Goal: Task Accomplishment & Management: Manage account settings

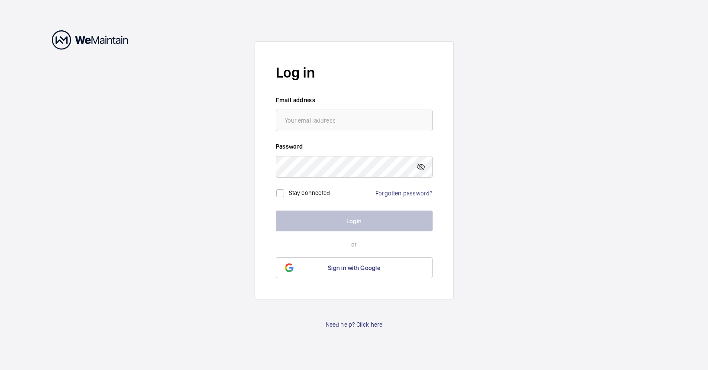
type input "[EMAIL_ADDRESS][DOMAIN_NAME]"
click at [388, 192] on link "Forgotten password?" at bounding box center [404, 193] width 57 height 7
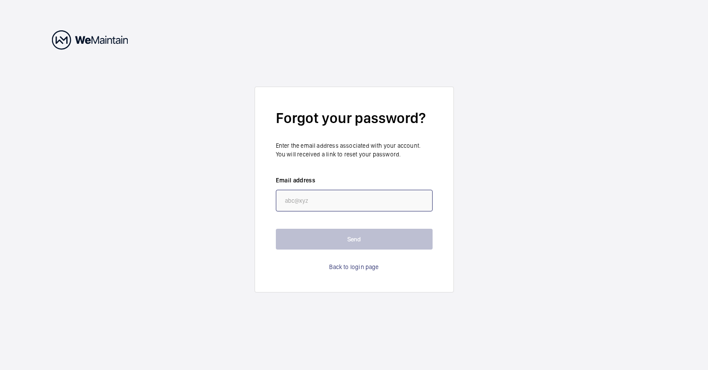
click at [370, 201] on input "email" at bounding box center [354, 201] width 157 height 22
type input "[EMAIL_ADDRESS][DOMAIN_NAME]"
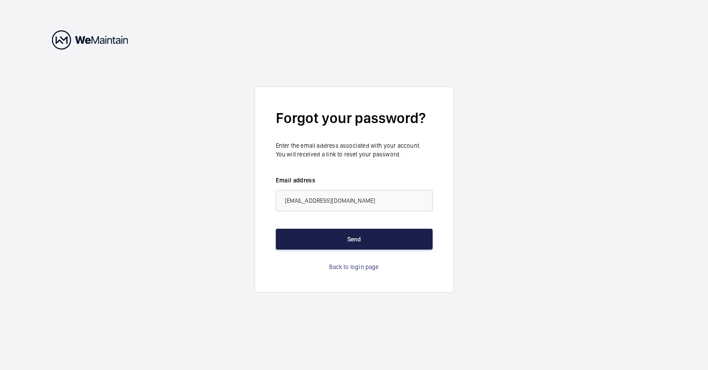
click at [327, 240] on button "Send" at bounding box center [354, 239] width 157 height 21
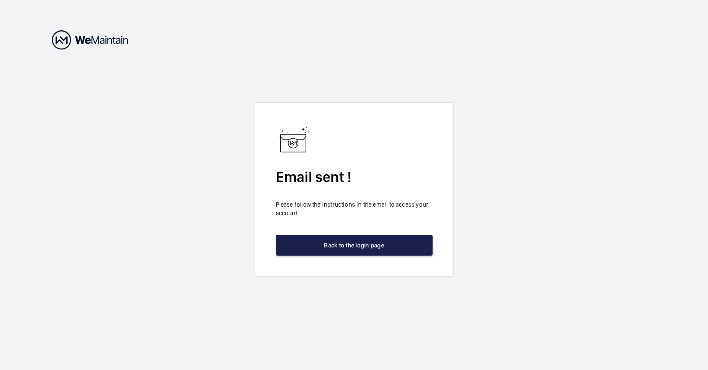
click at [363, 249] on button "Back to the login page" at bounding box center [354, 245] width 157 height 21
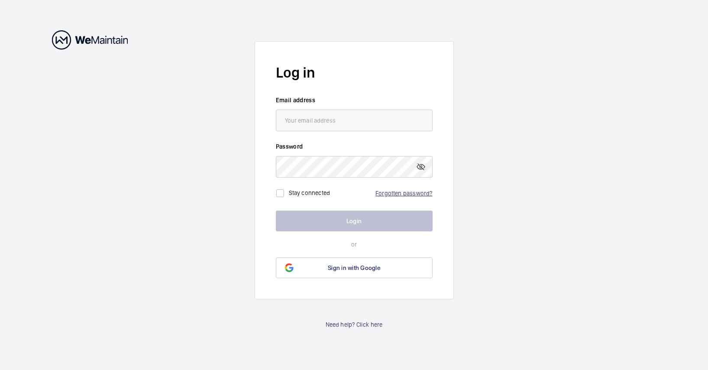
click at [420, 193] on link "Forgotten password?" at bounding box center [404, 193] width 57 height 7
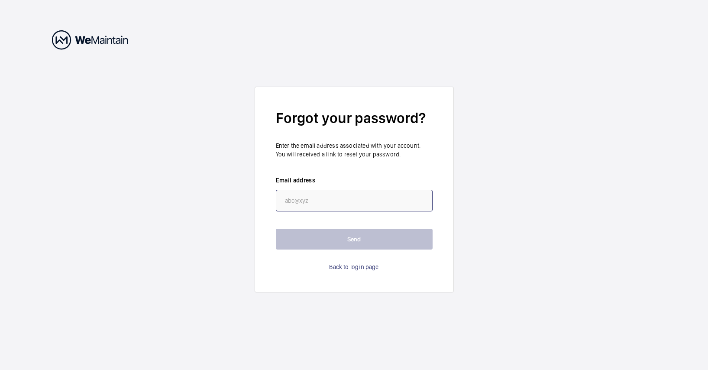
click at [350, 198] on input "email" at bounding box center [354, 201] width 157 height 22
type input "[EMAIL_ADDRESS][DOMAIN_NAME]"
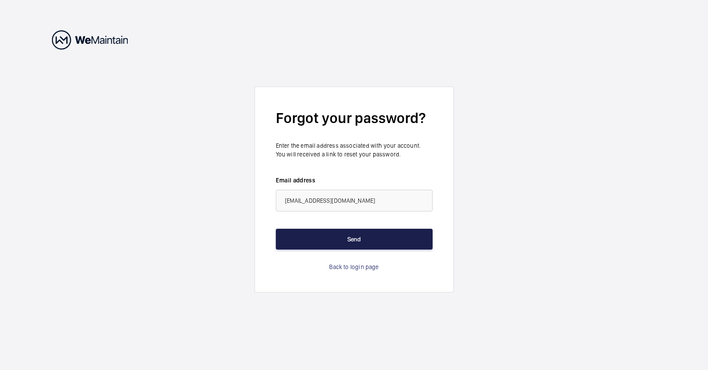
click at [339, 242] on button "Send" at bounding box center [354, 239] width 157 height 21
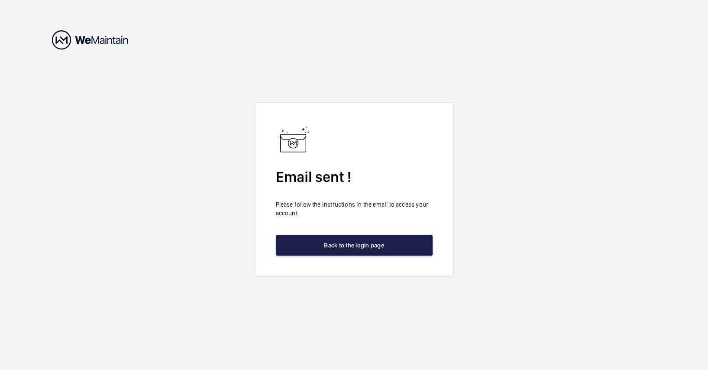
click at [350, 243] on button "Back to the login page" at bounding box center [354, 245] width 157 height 21
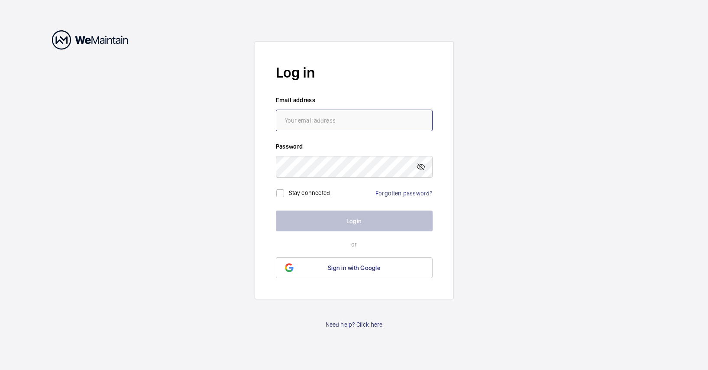
click at [387, 120] on input "email" at bounding box center [354, 121] width 157 height 22
drag, startPoint x: 484, startPoint y: 162, endPoint x: 442, endPoint y: 169, distance: 42.6
click at [481, 162] on wm-front-auth-container "Log in Email address Password Stay connected Forgotten password? Login or Sign …" at bounding box center [354, 185] width 708 height 370
click at [403, 192] on link "Forgotten password?" at bounding box center [404, 193] width 57 height 7
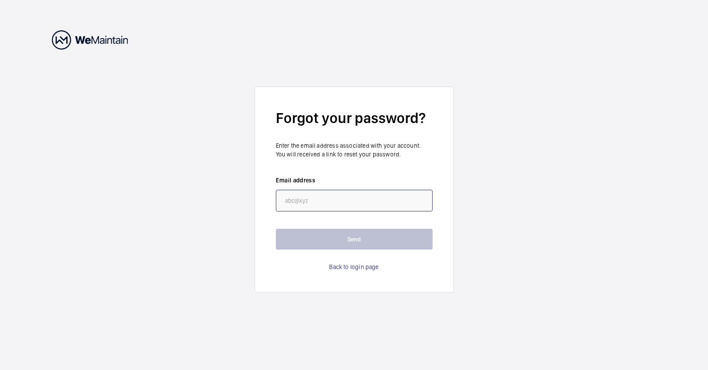
click at [336, 207] on input "email" at bounding box center [354, 201] width 157 height 22
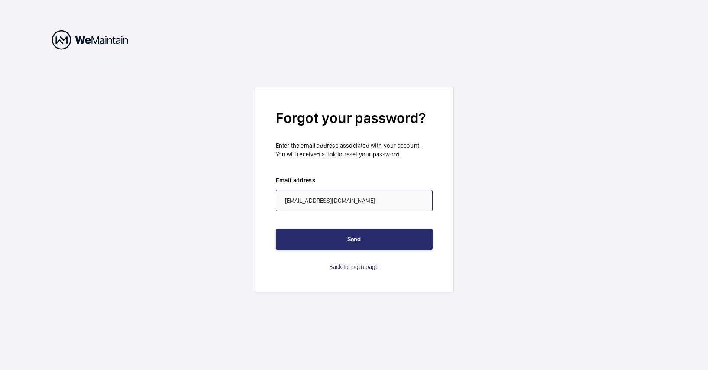
drag, startPoint x: 328, startPoint y: 201, endPoint x: 338, endPoint y: 207, distance: 12.3
click at [328, 201] on input "[EMAIL_ADDRESS][DOMAIN_NAME]" at bounding box center [354, 201] width 157 height 22
type input "[EMAIL_ADDRESS][DOMAIN_NAME]"
click at [466, 194] on wm-front-auth-container "Forgot your password? Enter the email address associated with your account. You…" at bounding box center [354, 185] width 708 height 370
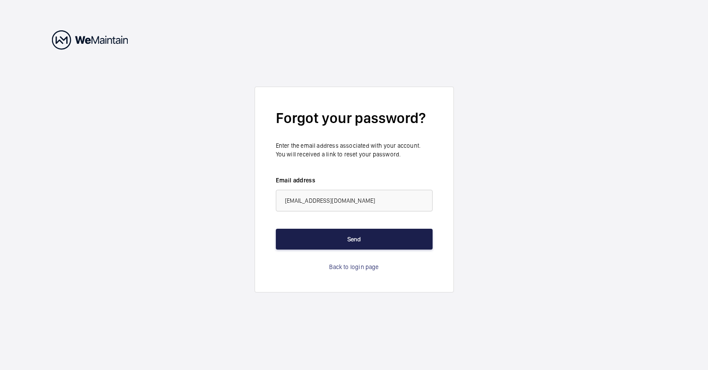
click at [397, 236] on button "Send" at bounding box center [354, 239] width 157 height 21
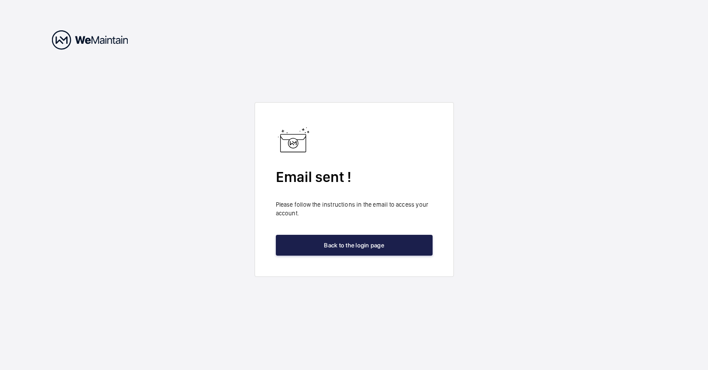
click at [406, 249] on button "Back to the login page" at bounding box center [354, 245] width 157 height 21
